Goal: Information Seeking & Learning: Learn about a topic

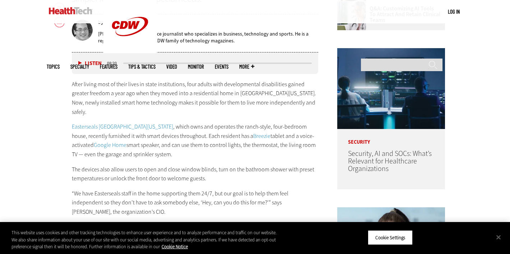
scroll to position [375, 0]
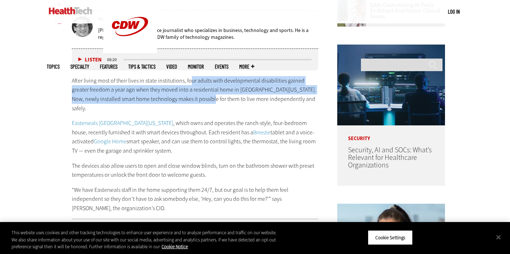
drag, startPoint x: 0, startPoint y: 0, endPoint x: 202, endPoint y: 95, distance: 223.0
click at [202, 95] on p "After living most of their lives in state institutions, four adults with develo…" at bounding box center [195, 94] width 246 height 37
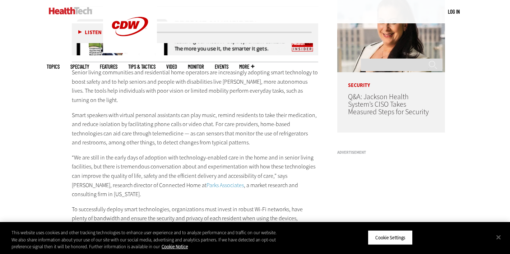
scroll to position [587, 0]
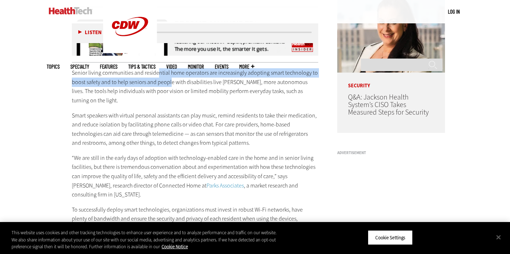
drag, startPoint x: 158, startPoint y: 65, endPoint x: 169, endPoint y: 77, distance: 16.3
click at [169, 77] on p "Senior living communities and residential home operators are increasingly adopt…" at bounding box center [195, 86] width 246 height 37
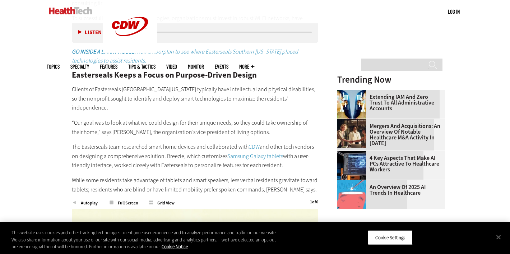
scroll to position [777, 0]
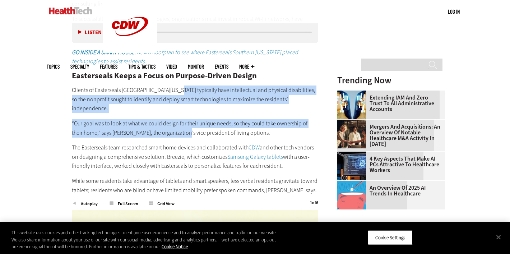
drag, startPoint x: 171, startPoint y: 64, endPoint x: 174, endPoint y: 96, distance: 31.8
click at [174, 96] on div "Senior living communities and residential home operators are increasingly adopt…" at bounding box center [195, 36] width 246 height 317
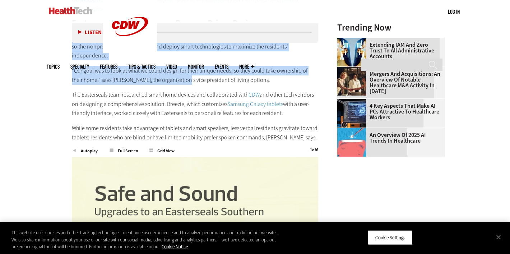
scroll to position [842, 0]
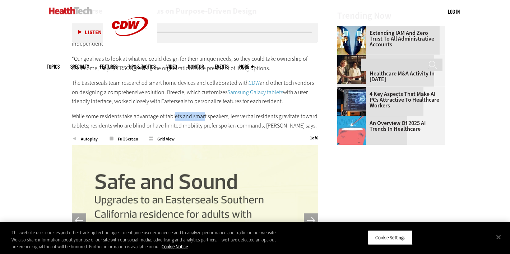
drag, startPoint x: 173, startPoint y: 83, endPoint x: 200, endPoint y: 83, distance: 26.6
click at [202, 112] on p "While some residents take advantage of tablets and smart speakers, less verbal …" at bounding box center [195, 121] width 246 height 18
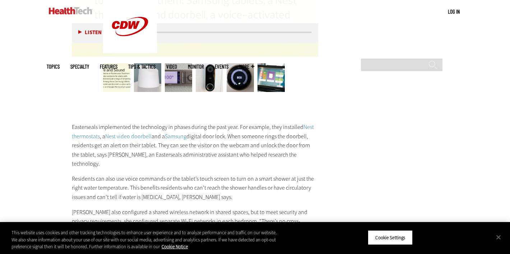
scroll to position [1102, 0]
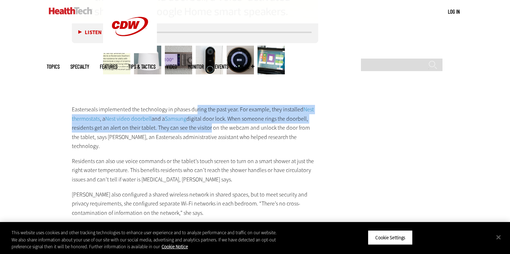
drag, startPoint x: 197, startPoint y: 70, endPoint x: 209, endPoint y: 92, distance: 25.1
click at [209, 105] on p "Easterseals implemented the technology in phases during the past year. For exam…" at bounding box center [195, 128] width 246 height 46
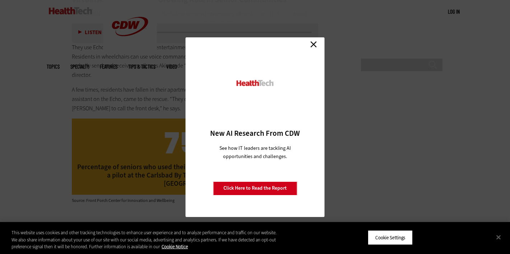
scroll to position [1379, 0]
click at [312, 45] on link "Close" at bounding box center [313, 44] width 11 height 11
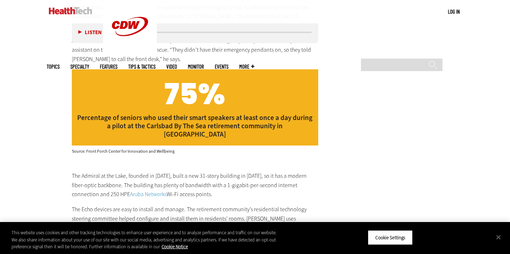
scroll to position [1452, 0]
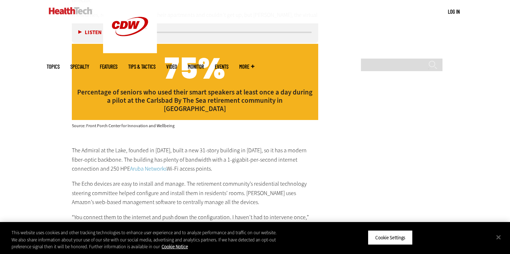
drag, startPoint x: 251, startPoint y: 88, endPoint x: 251, endPoint y: 102, distance: 14.4
click at [251, 146] on p "The Admiral at the Lake, founded in [DATE], built a new 31-story building in [D…" at bounding box center [195, 160] width 246 height 28
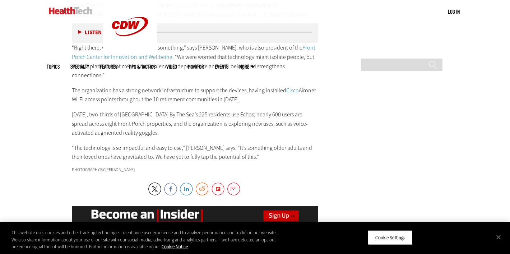
scroll to position [1861, 0]
